Goal: Task Accomplishment & Management: Manage account settings

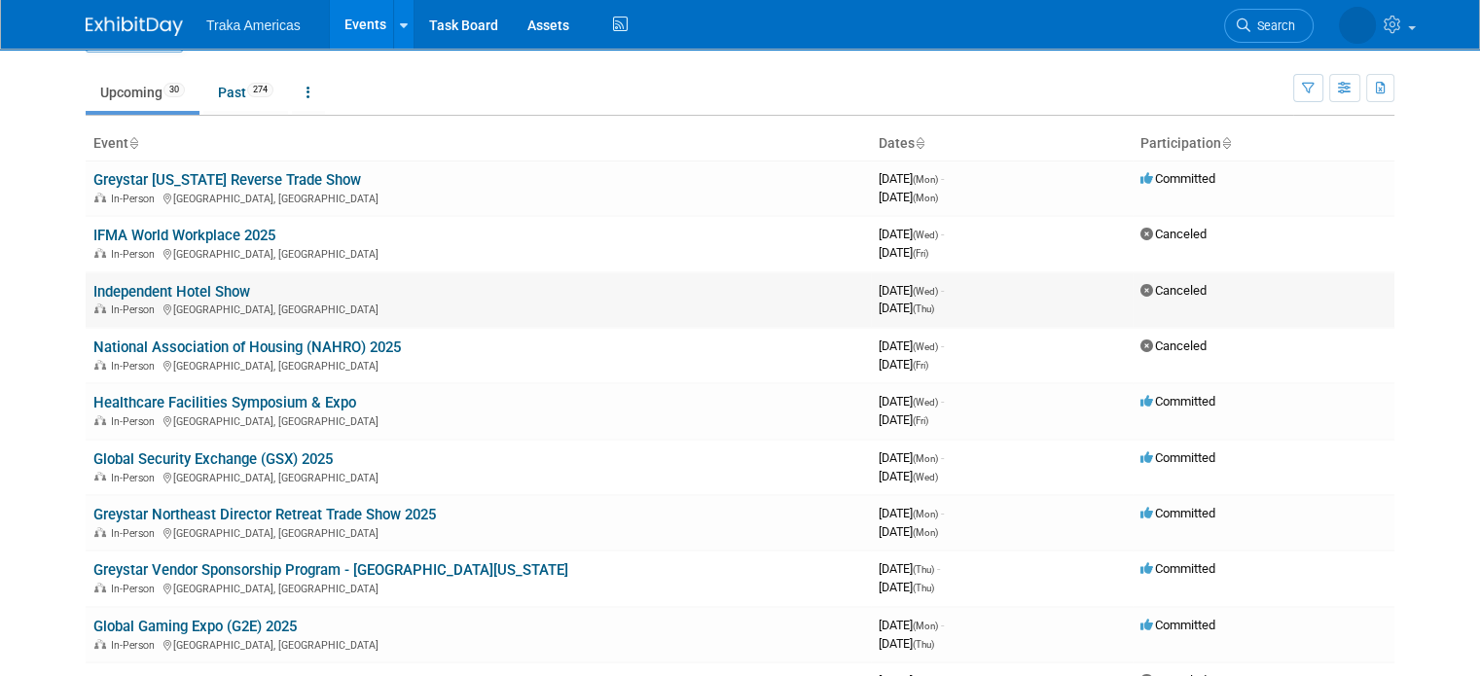
scroll to position [97, 0]
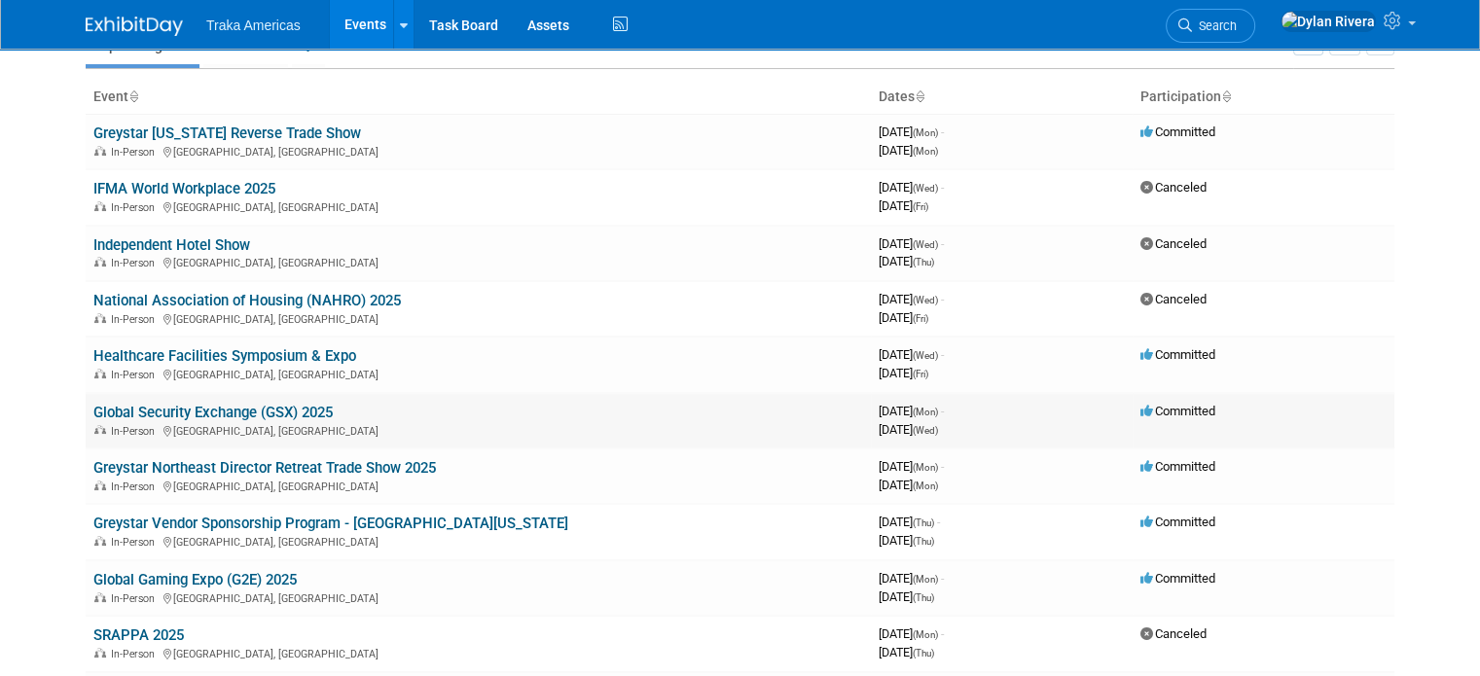
click at [273, 396] on td "Global Security Exchange (GSX) 2025 In-Person New Orleans, LA" at bounding box center [478, 420] width 785 height 55
click at [268, 406] on link "Global Security Exchange (GSX) 2025" at bounding box center [212, 413] width 239 height 18
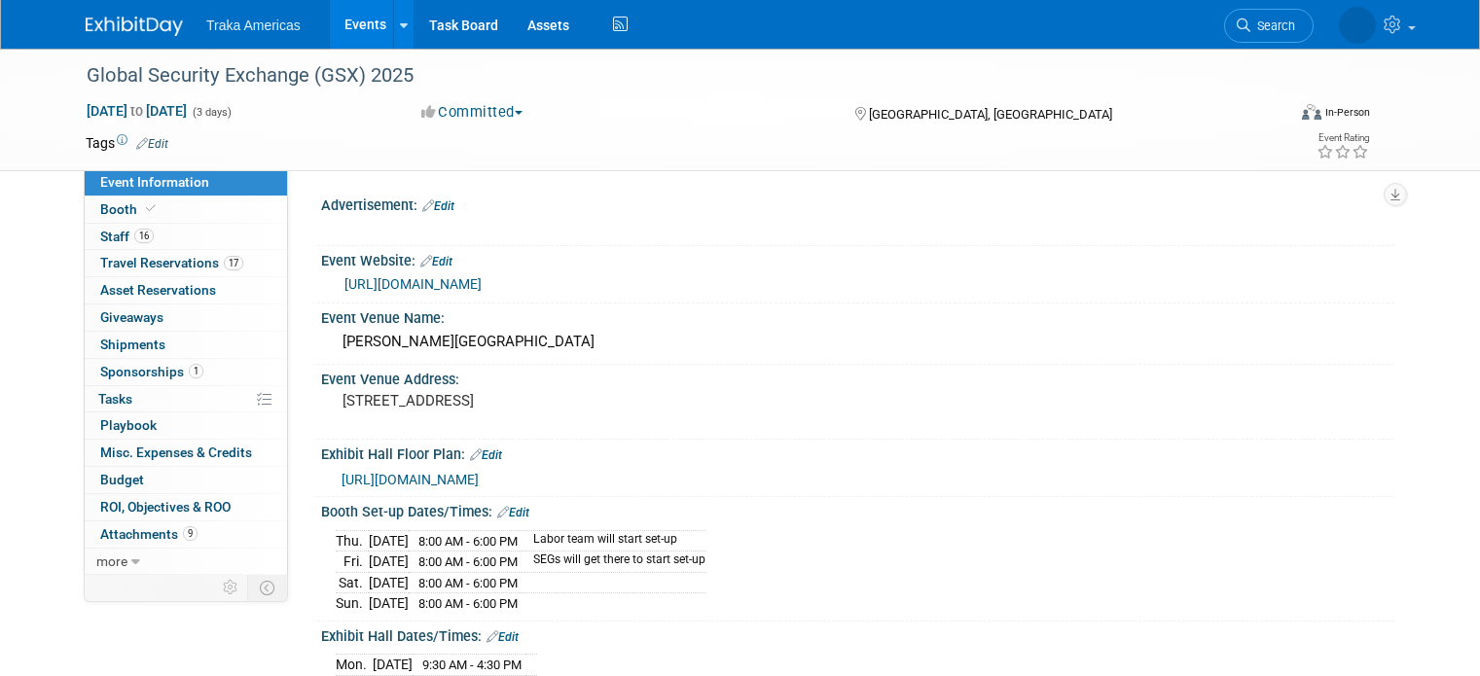
select select "National"
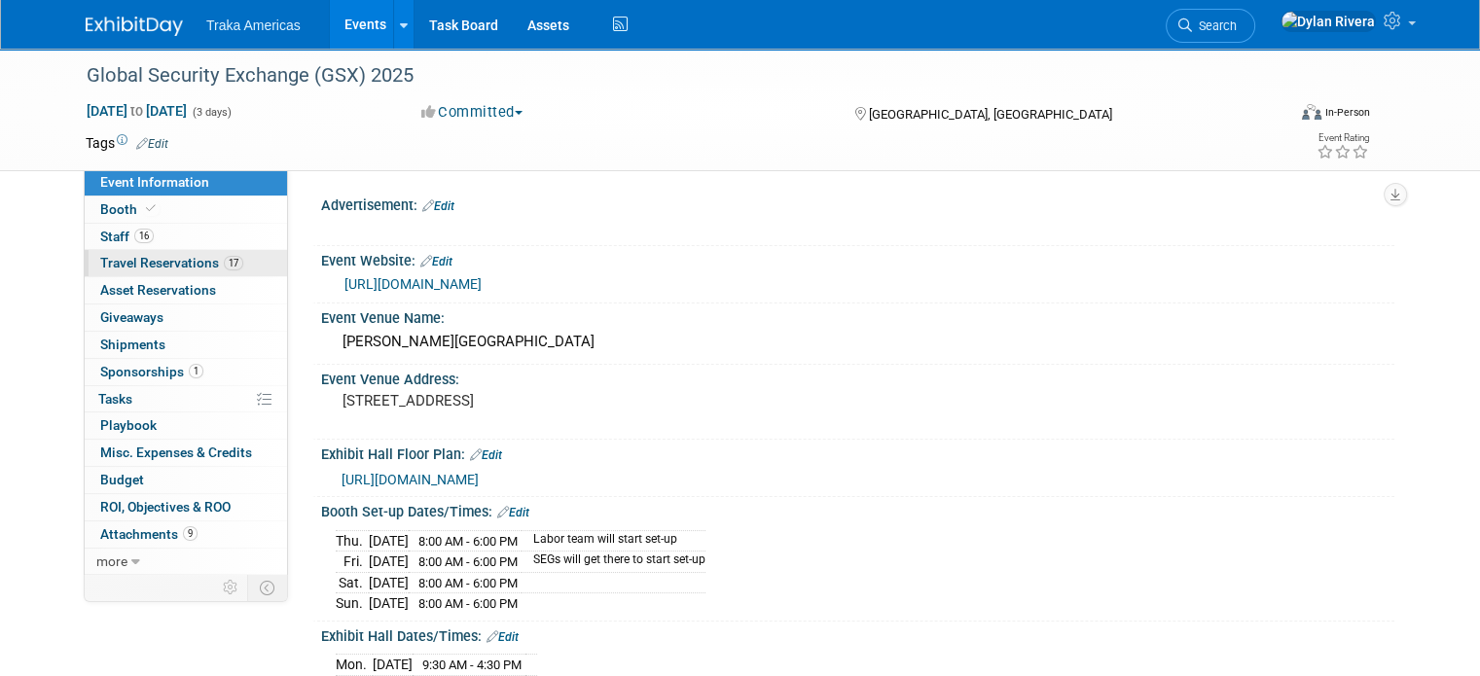
click at [156, 260] on span "Travel Reservations 17" at bounding box center [171, 263] width 143 height 16
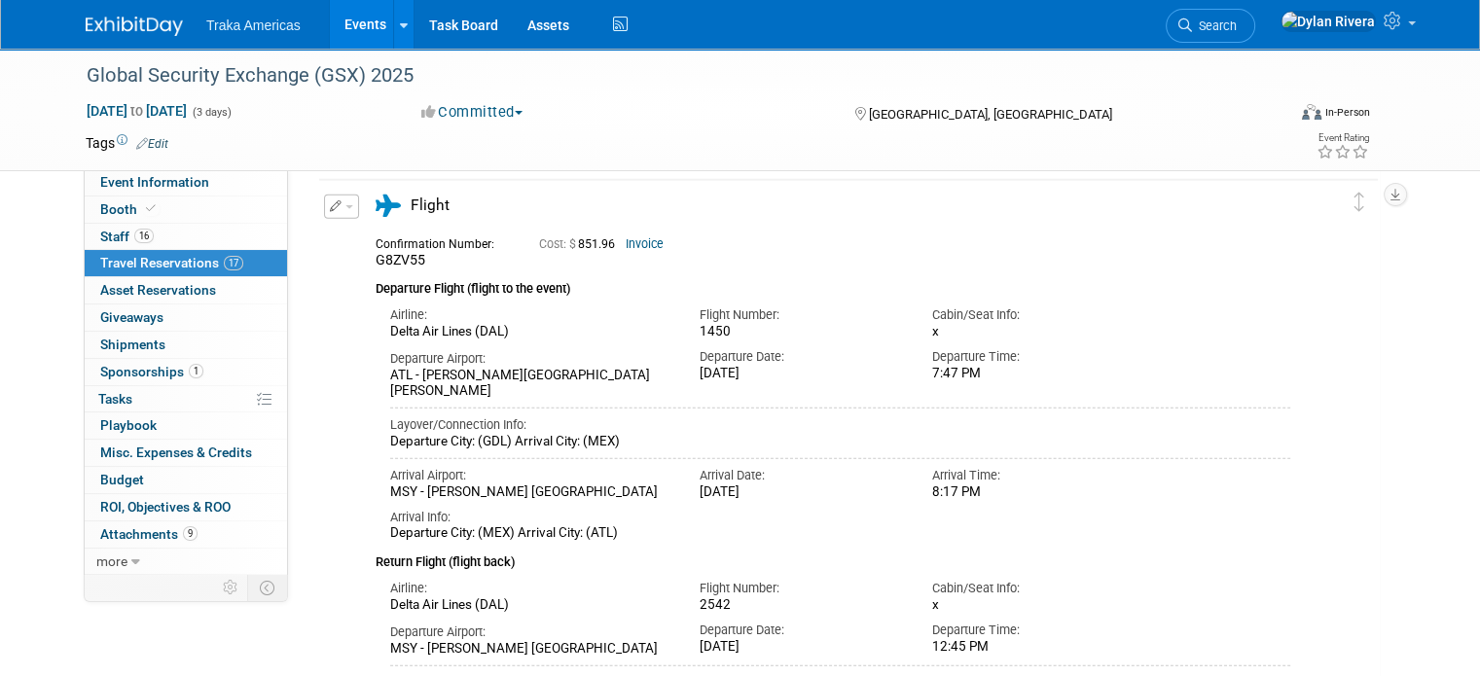
scroll to position [4613, 0]
drag, startPoint x: 519, startPoint y: 240, endPoint x: 712, endPoint y: 255, distance: 194.2
click at [712, 255] on div "Confirmation Number: G8ZV55 Cost: $ 851.96 Invoice" at bounding box center [833, 251] width 944 height 38
click at [850, 237] on div "Cost: $ 851.96 Invoice" at bounding box center [878, 244] width 678 height 15
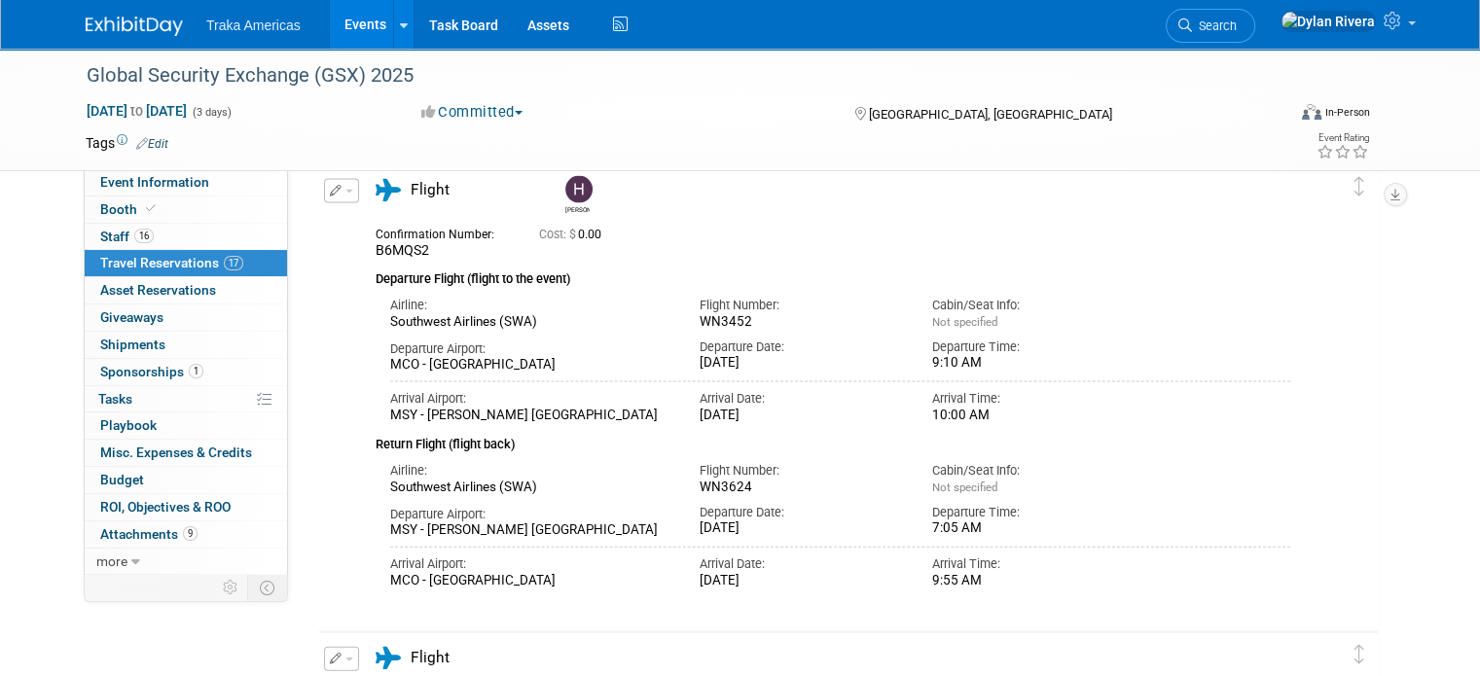
scroll to position [4126, 0]
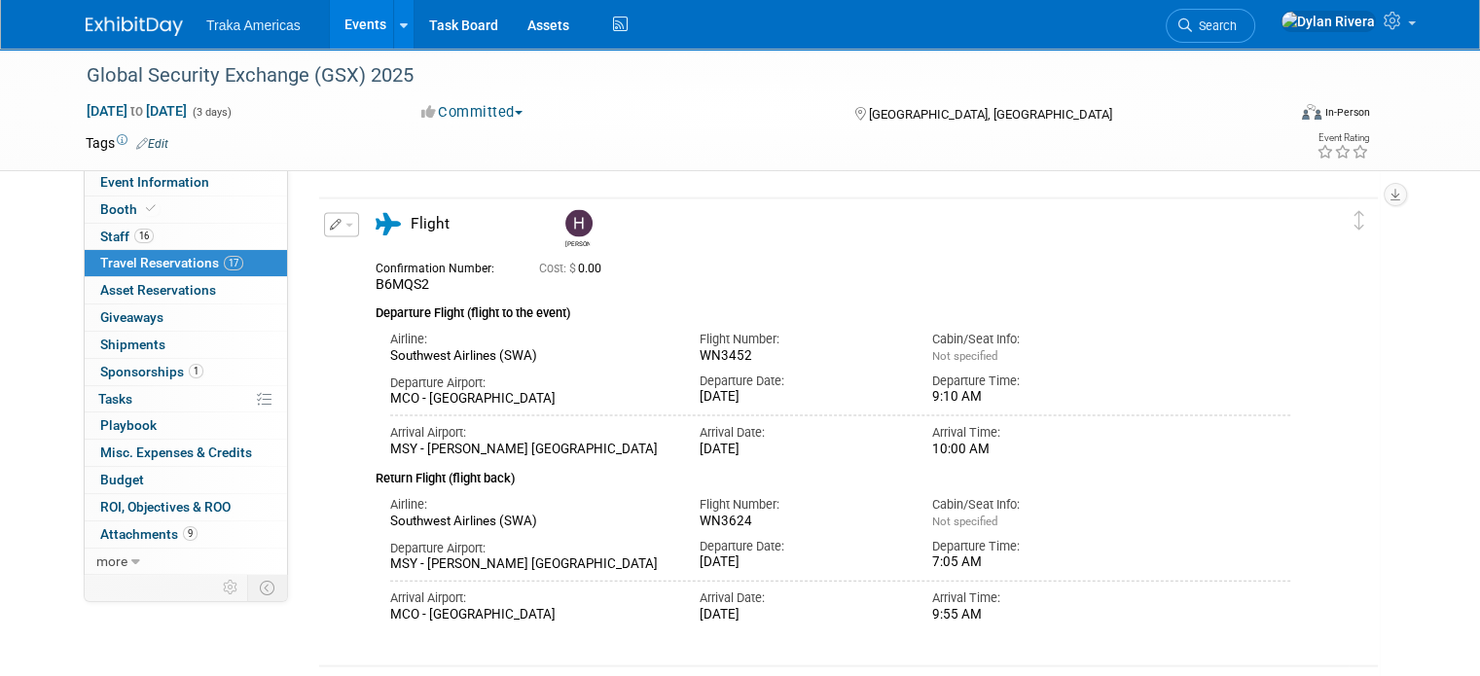
click at [1446, 78] on div "Global Security Exchange (GSX) 2025 [DATE] to [DATE] (3 days) [DATE] to [DATE] …" at bounding box center [740, 110] width 1480 height 123
click at [1020, 47] on div "Traka Americas Events Add Event Bulk Upload Events Shareable Event Boards Recen…" at bounding box center [740, 24] width 1309 height 49
click at [300, 144] on td at bounding box center [659, 142] width 983 height 19
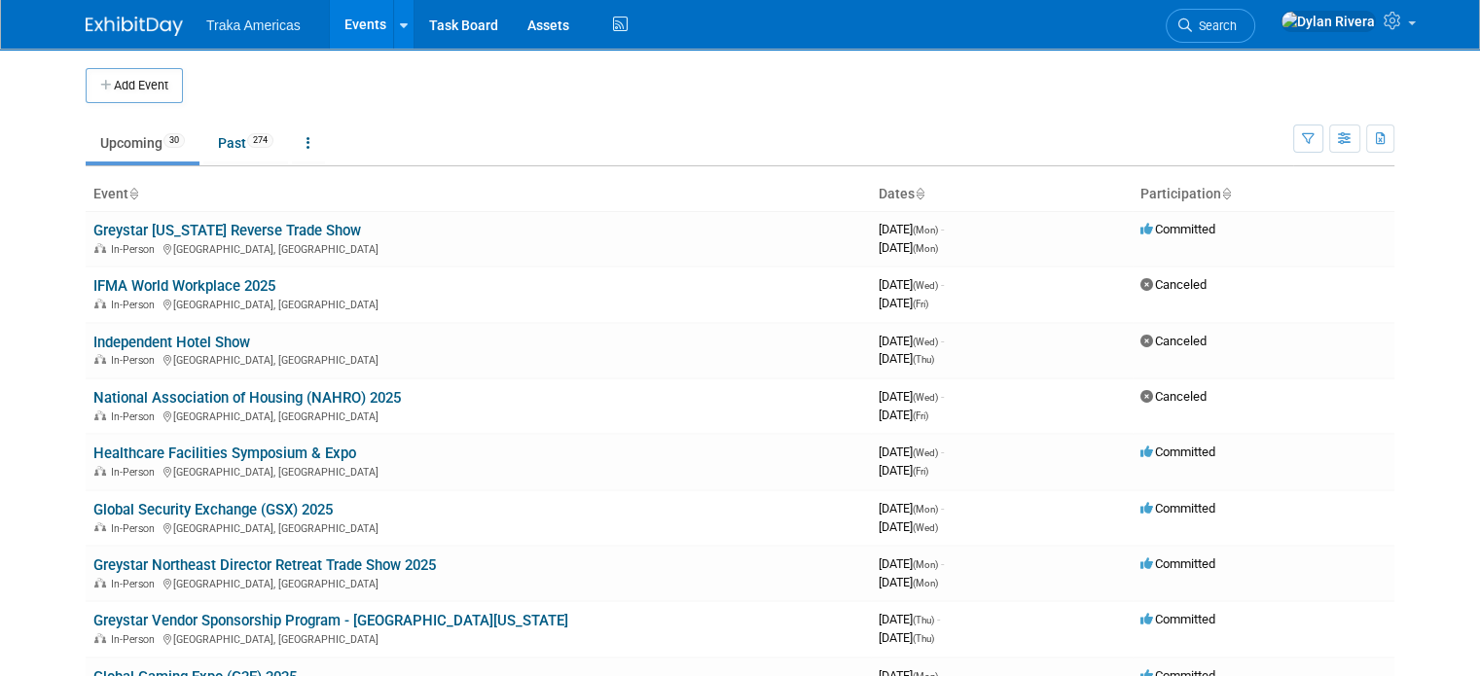
click at [525, 85] on td at bounding box center [757, 85] width 1148 height 35
click at [950, 71] on td at bounding box center [757, 85] width 1148 height 35
click at [911, 77] on td at bounding box center [757, 85] width 1148 height 35
click at [896, 34] on div "Traka Americas Events Add Event Bulk Upload Events Shareable Event Boards Recen…" at bounding box center [740, 24] width 1309 height 49
click at [910, 89] on td at bounding box center [757, 85] width 1148 height 35
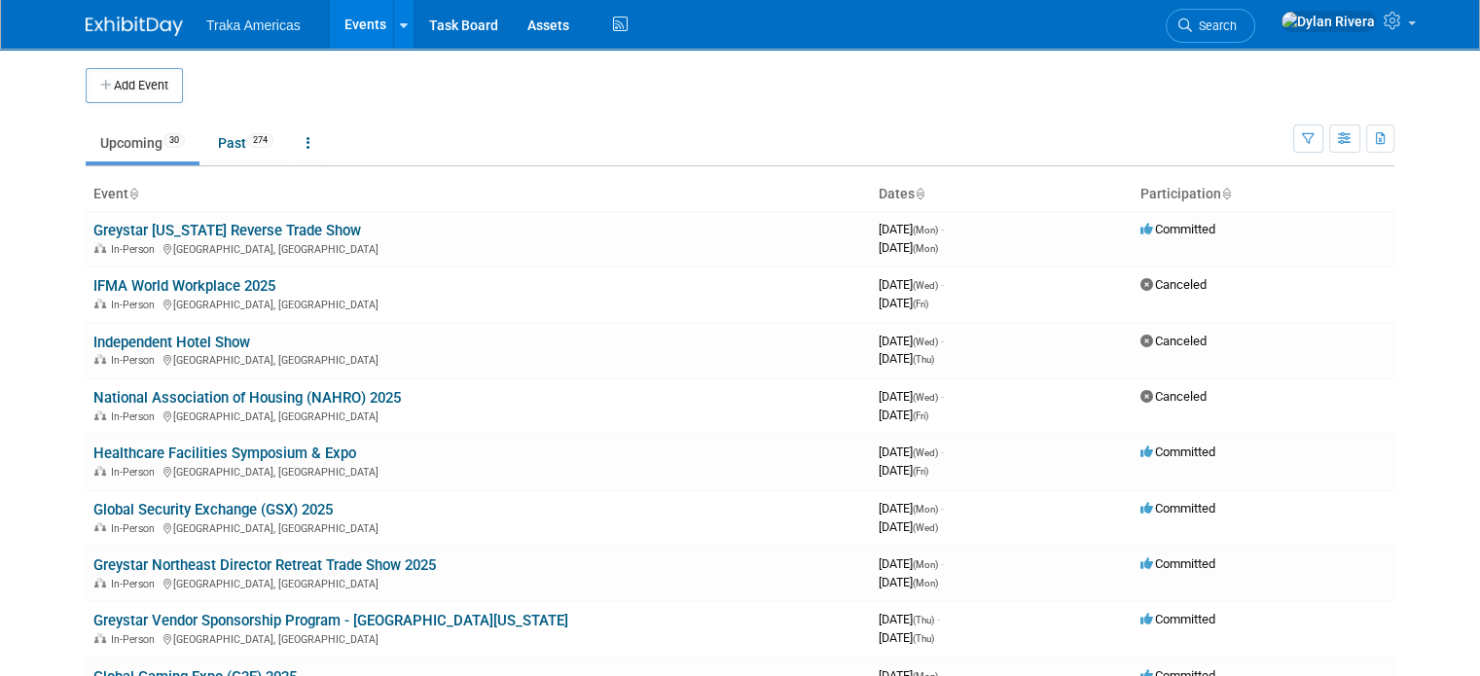
click at [1435, 338] on body "Traka Americas Events Add Event Bulk Upload Events Shareable Event Boards Recen…" at bounding box center [740, 338] width 1480 height 676
click at [977, 62] on div "Add Event" at bounding box center [740, 76] width 1309 height 54
